Goal: Task Accomplishment & Management: Complete application form

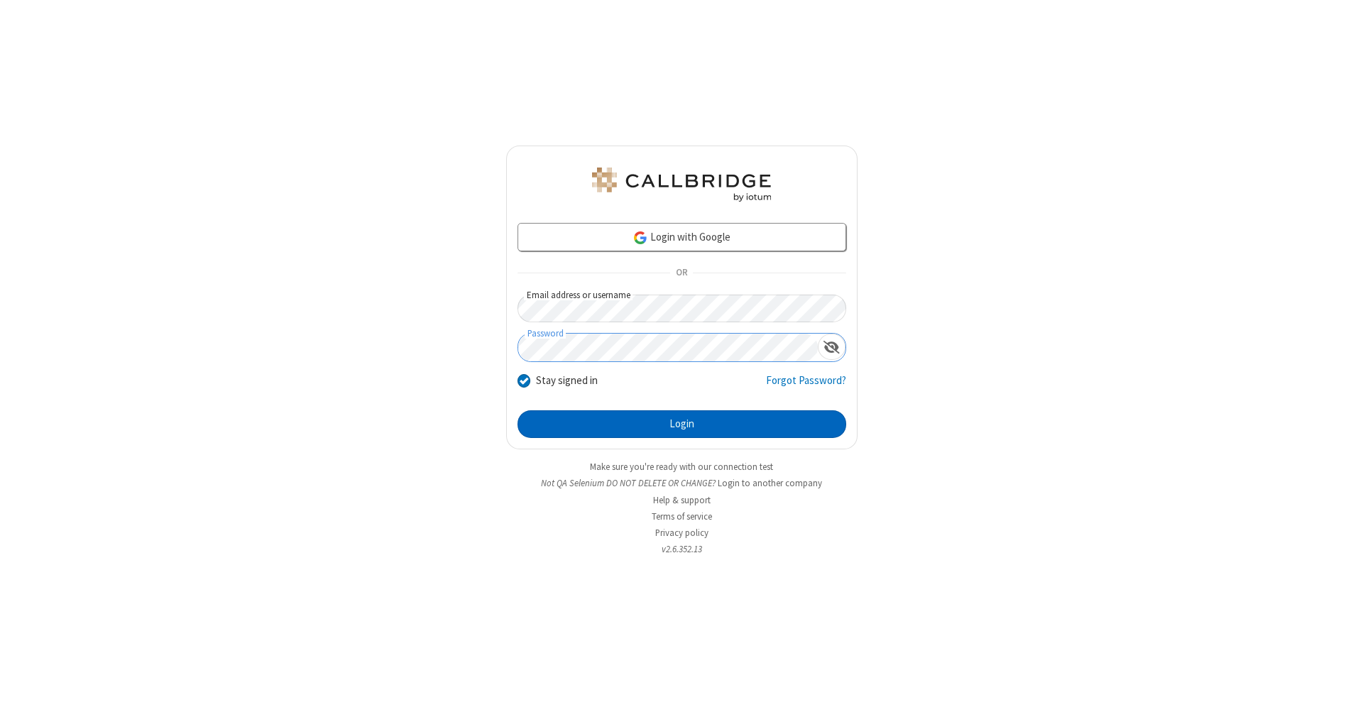
click at [681, 424] on button "Login" at bounding box center [681, 424] width 329 height 28
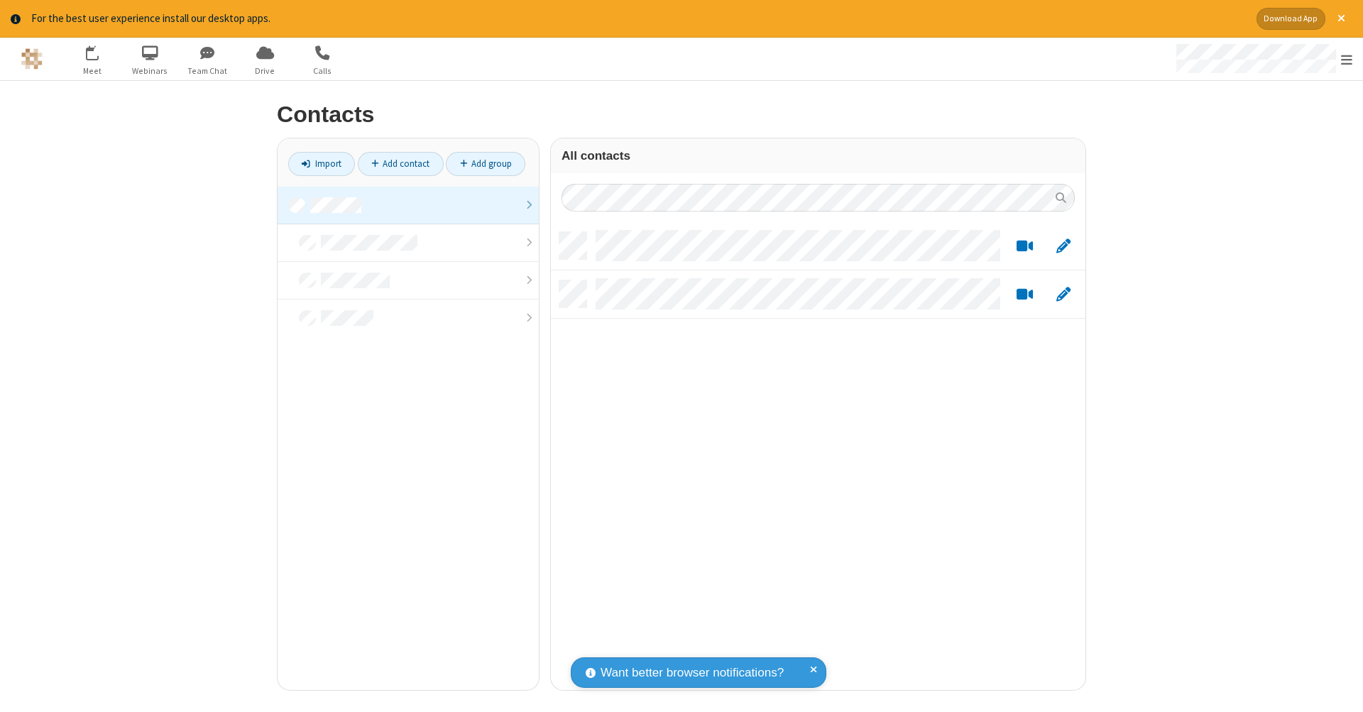
click at [408, 204] on link at bounding box center [408, 206] width 261 height 38
click at [400, 163] on link "Add contact" at bounding box center [401, 164] width 86 height 24
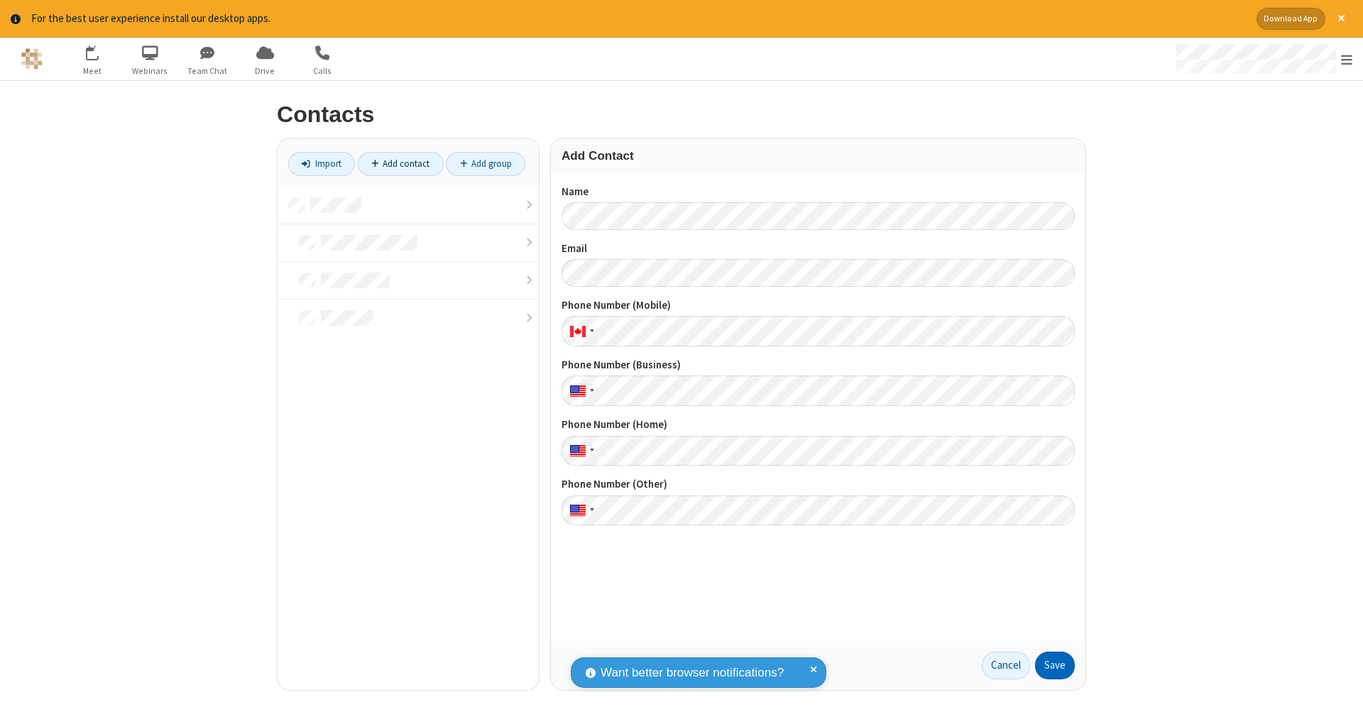
click at [1055, 665] on button "Save" at bounding box center [1055, 666] width 40 height 28
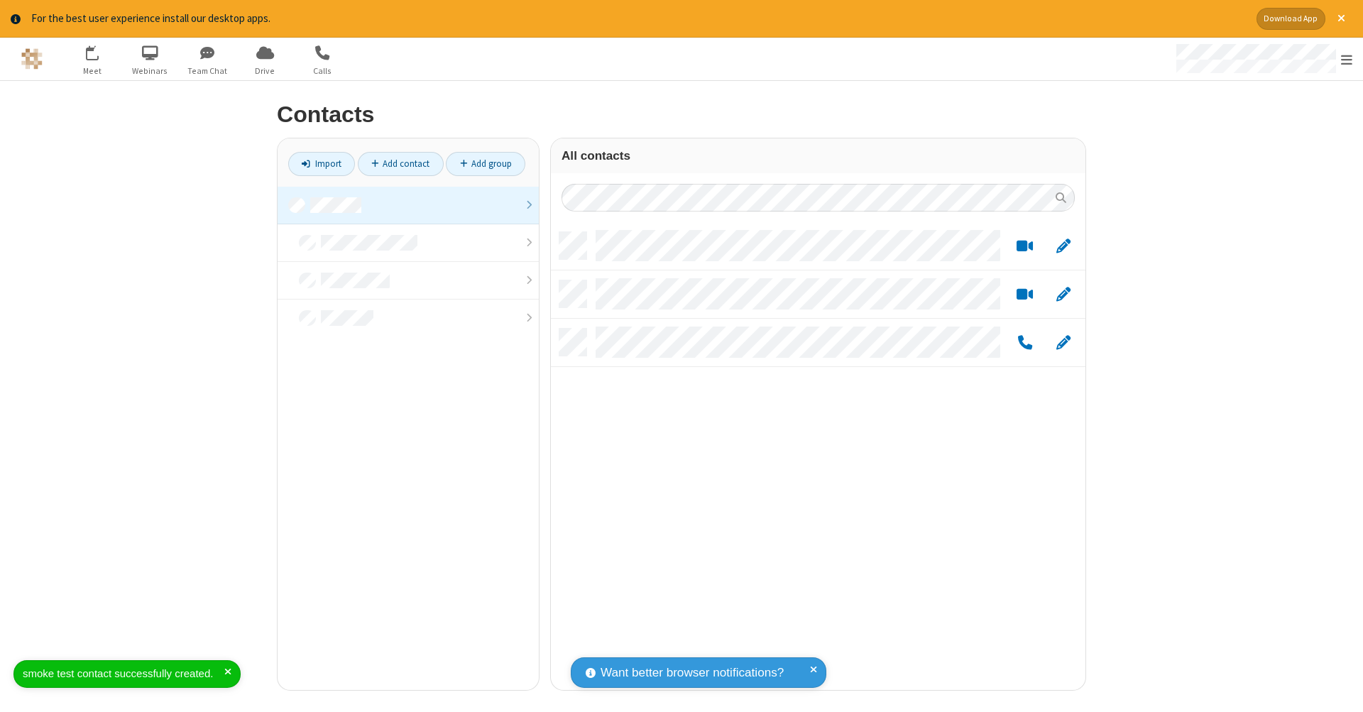
scroll to position [458, 524]
click at [400, 163] on link "Add contact" at bounding box center [401, 164] width 86 height 24
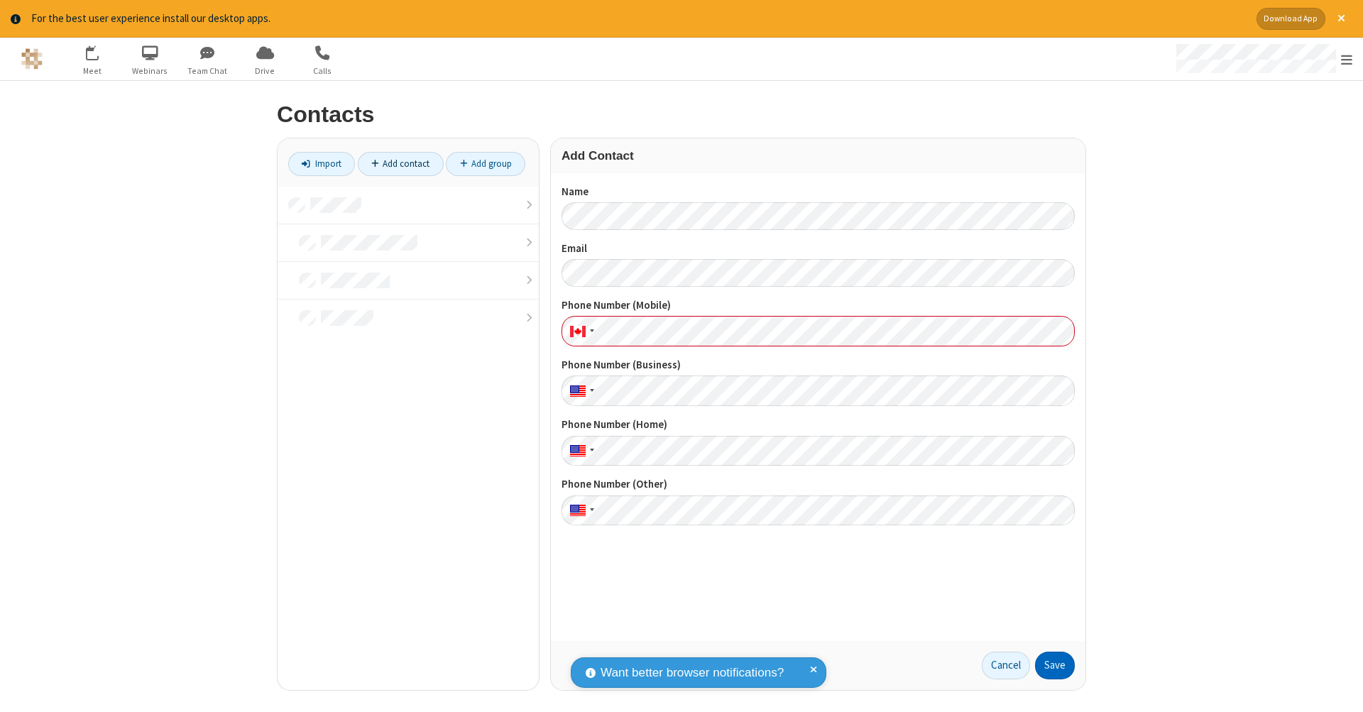
click at [1055, 665] on button "Save" at bounding box center [1055, 666] width 40 height 28
